Goal: Contribute content: Contribute content

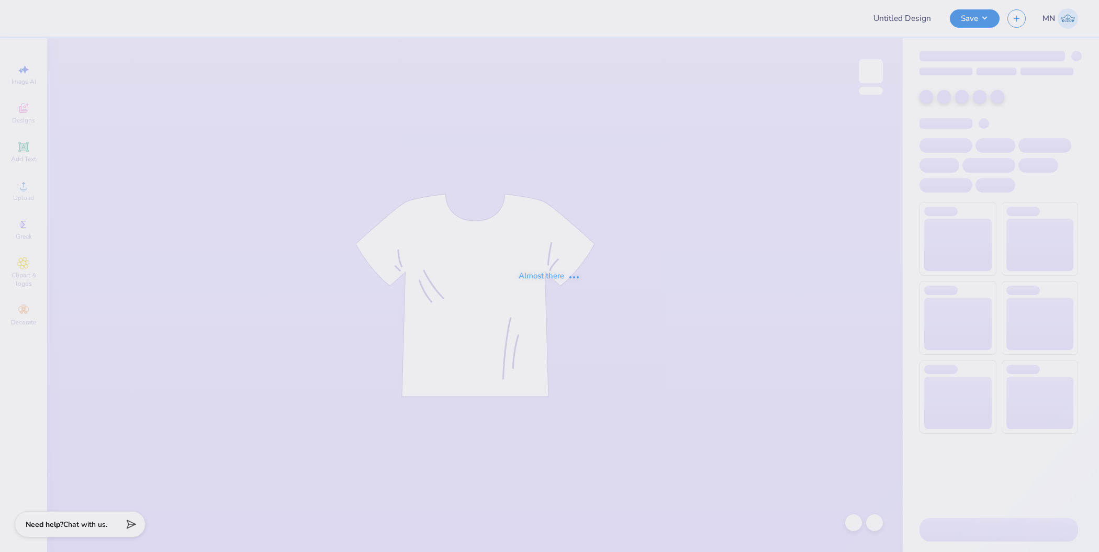
type input "Day On The Hill"
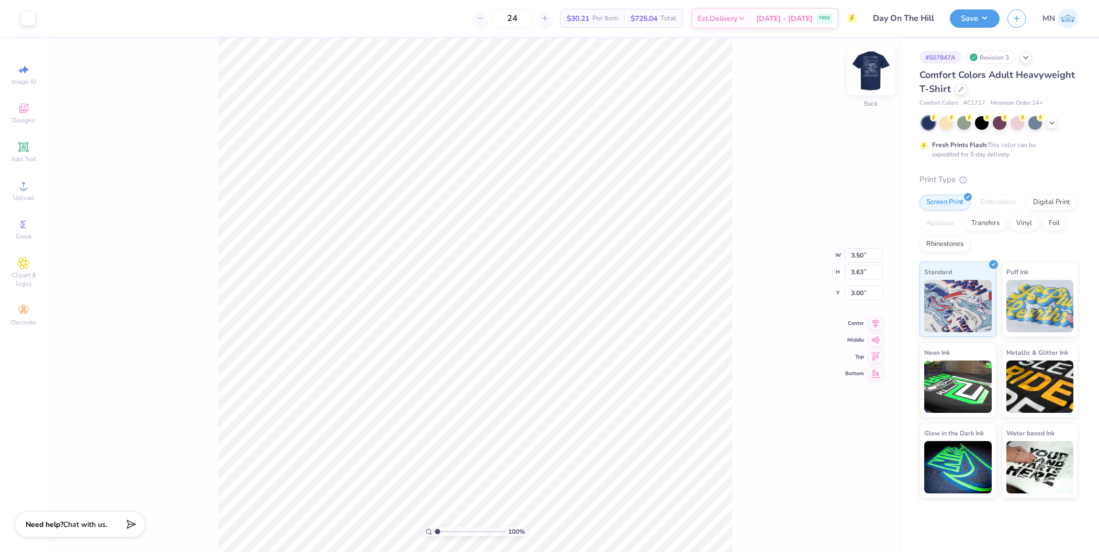
drag, startPoint x: 858, startPoint y: 84, endPoint x: 869, endPoint y: 79, distance: 12.2
click at [858, 84] on div "100 % Back W 3.50 3.50 " H 3.63 3.63 " Y 3.00 3.00 " Center Middle Top Bottom" at bounding box center [475, 295] width 856 height 514
click at [869, 79] on img at bounding box center [871, 71] width 42 height 42
click at [28, 153] on icon at bounding box center [23, 147] width 13 height 13
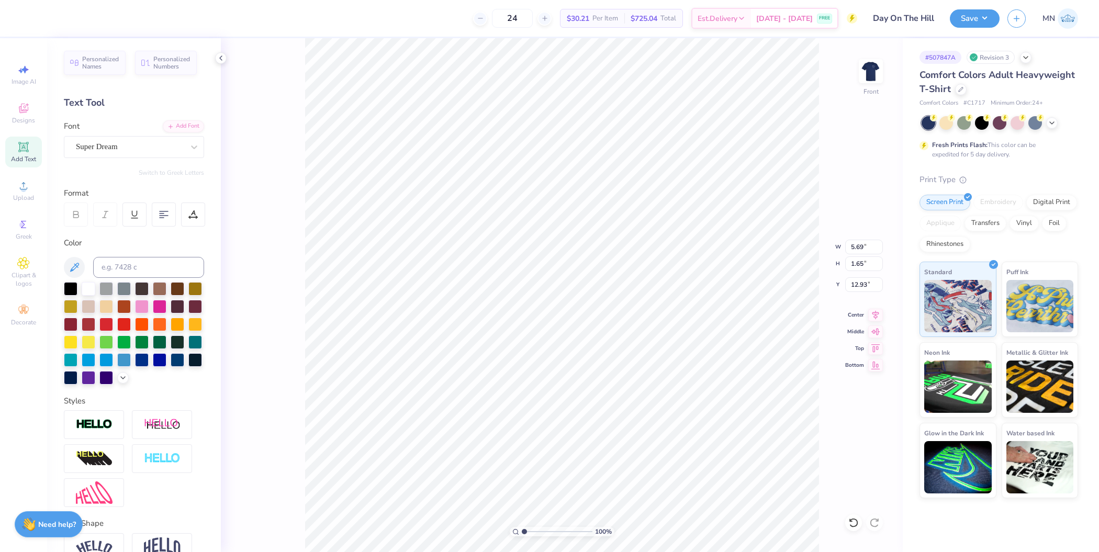
type input "19.39"
click at [174, 130] on div "Add Font" at bounding box center [183, 125] width 41 height 12
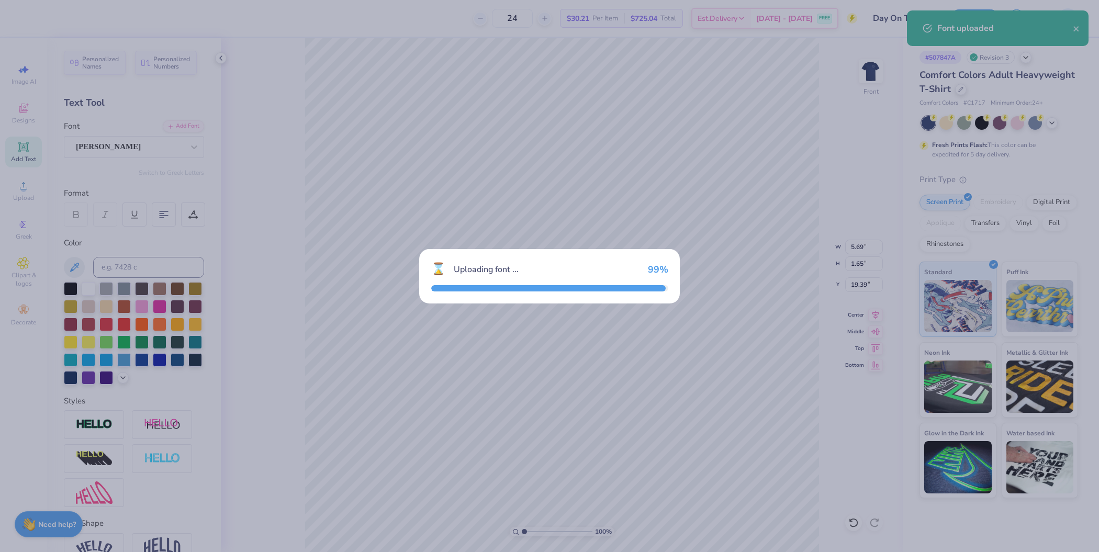
type input "7.15"
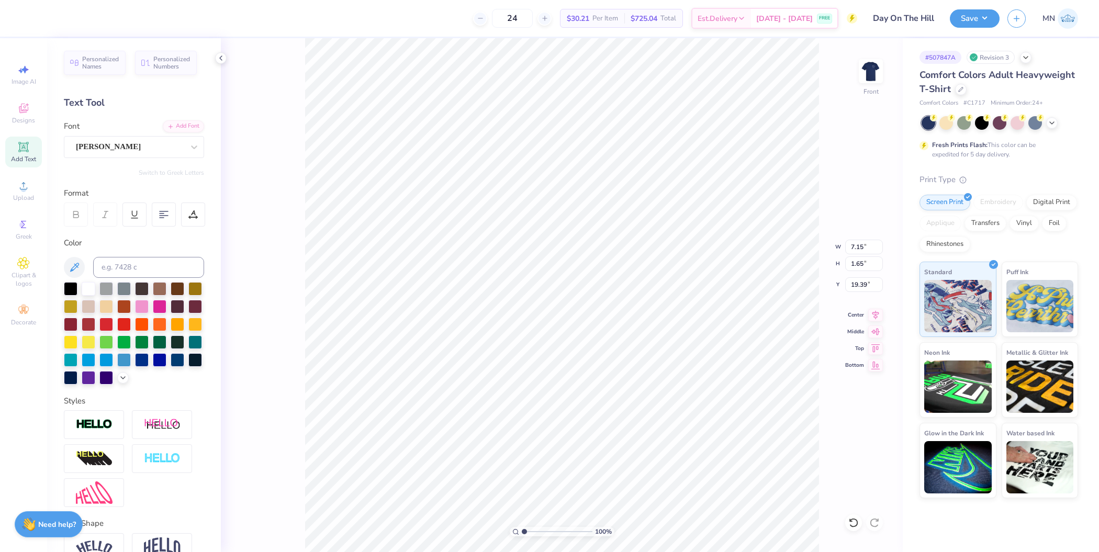
scroll to position [10, 4]
type textarea "DAY ON THE HILL"
type input "7.67"
type input "0.58"
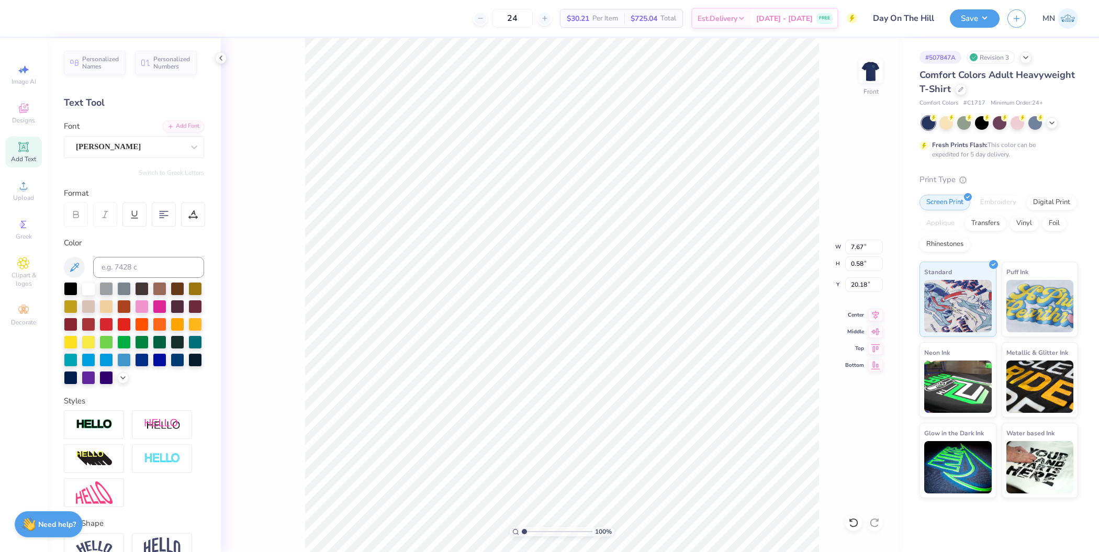
type input "3.00"
type input "10.81"
type input "15.00"
